Goal: Information Seeking & Learning: Learn about a topic

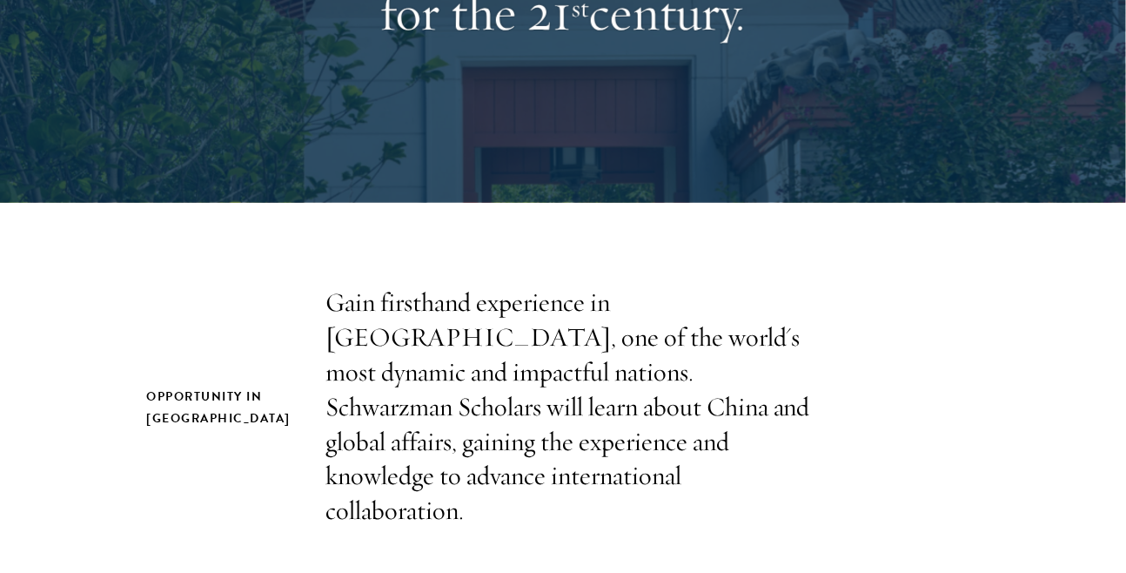
click at [325, 374] on p "Gain firsthand experience in [GEOGRAPHIC_DATA], one of the world's most dynamic…" at bounding box center [573, 406] width 496 height 243
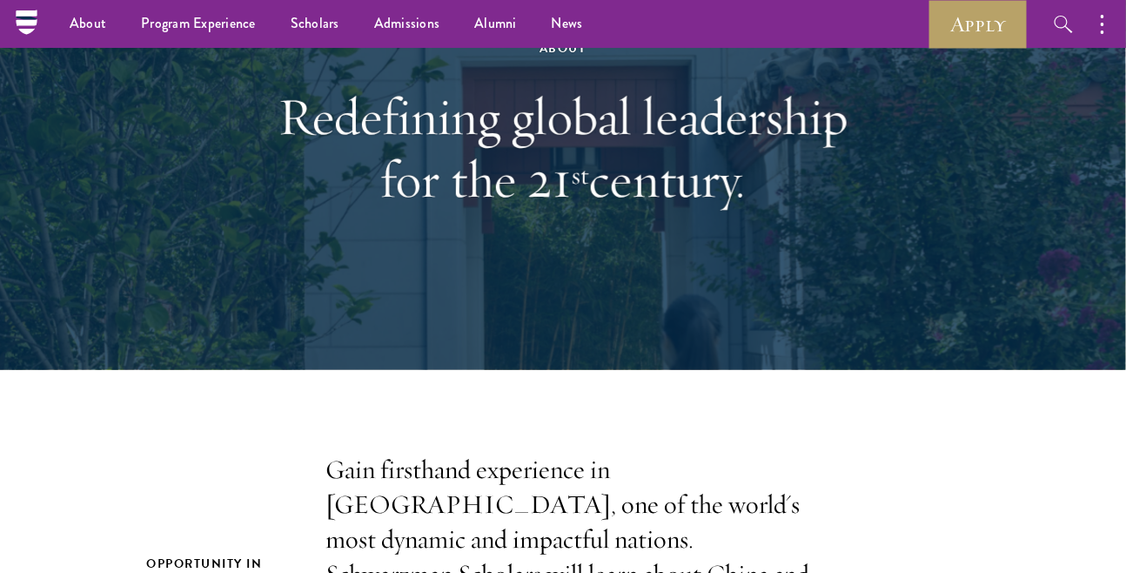
scroll to position [15, 0]
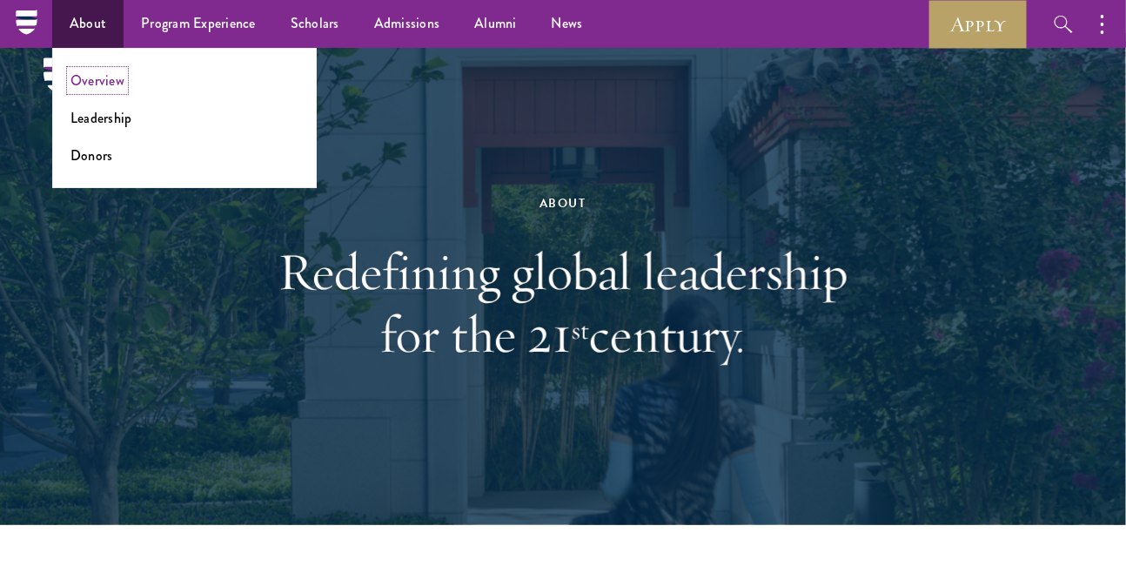
click at [109, 77] on link "Overview" at bounding box center [97, 80] width 54 height 20
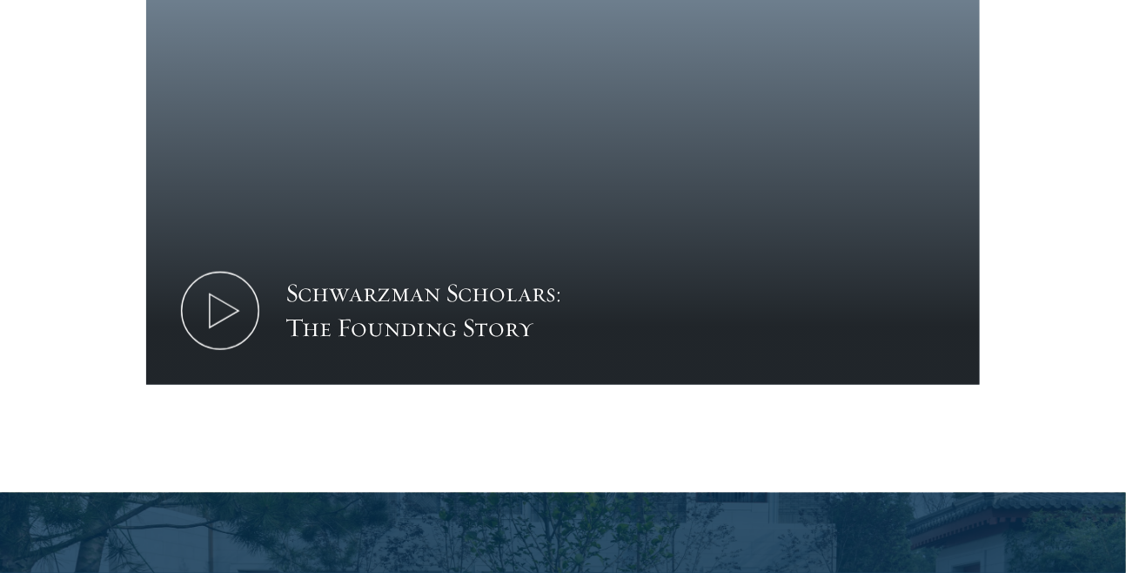
scroll to position [3263, 0]
